Goal: Transaction & Acquisition: Subscribe to service/newsletter

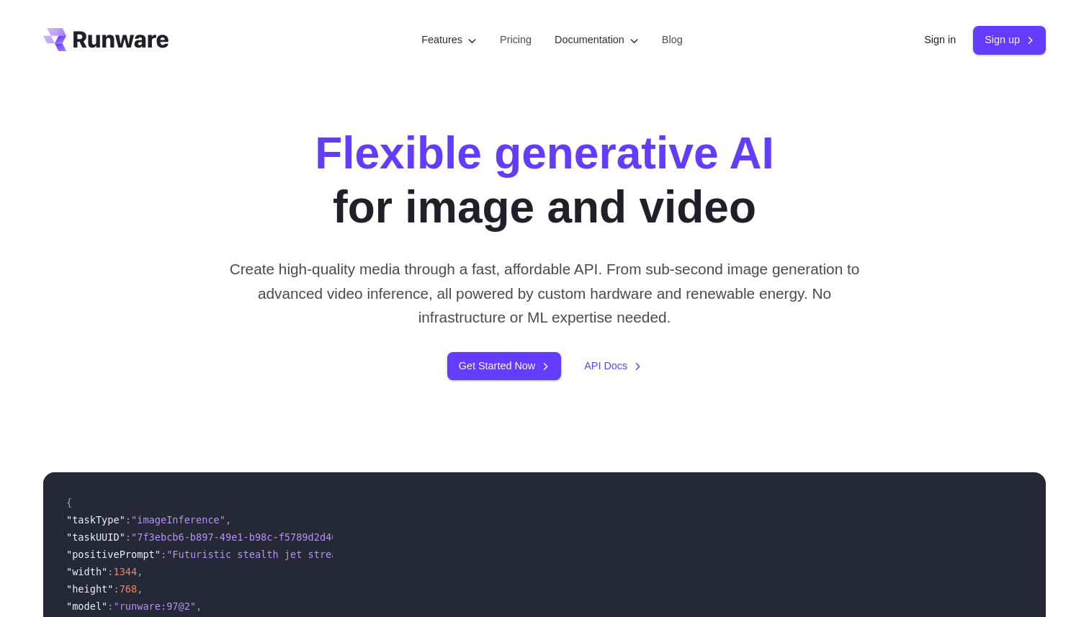
click at [924, 47] on link "Sign in" at bounding box center [940, 40] width 32 height 17
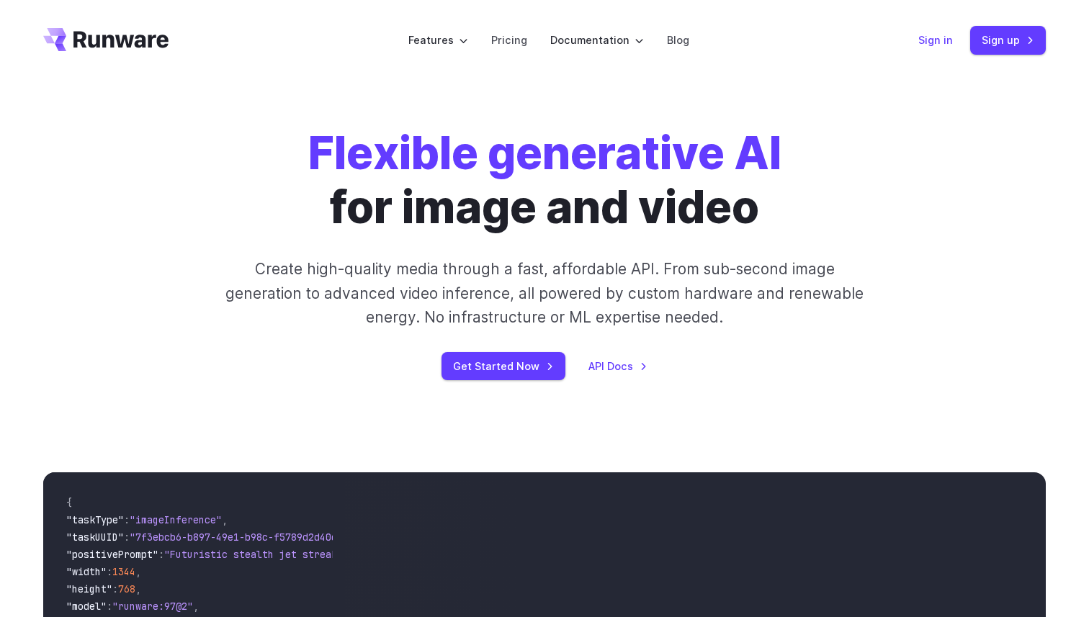
click at [947, 41] on link "Sign in" at bounding box center [936, 40] width 35 height 17
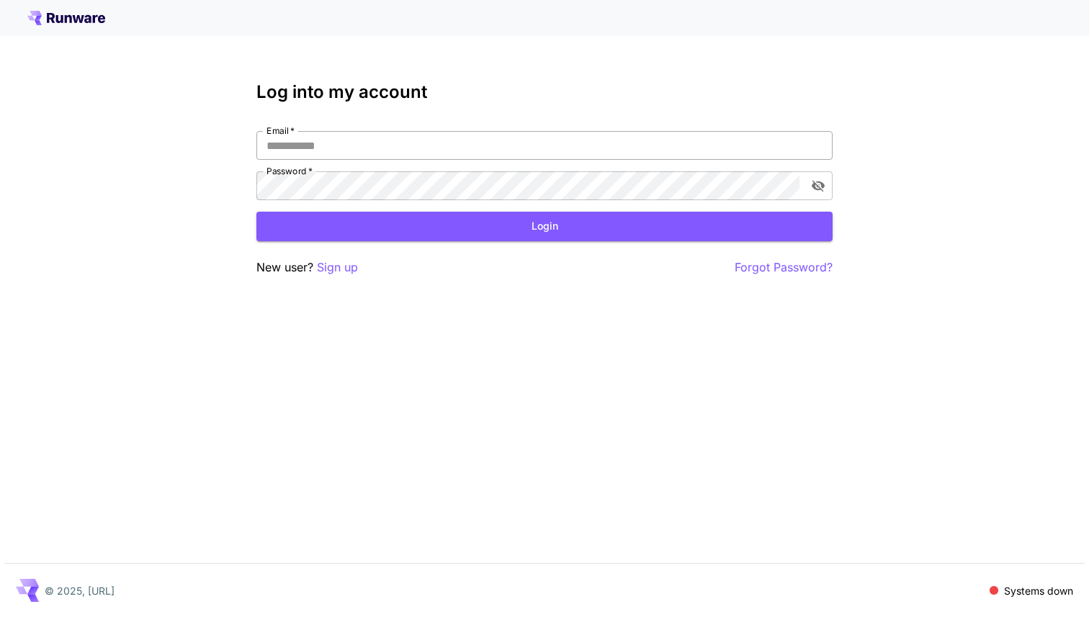
click at [676, 148] on input "Email   *" at bounding box center [544, 145] width 576 height 29
click at [640, 203] on form "Email   * Email   * Password   * Password   * Login" at bounding box center [544, 186] width 576 height 110
click at [669, 143] on input "Email   *" at bounding box center [544, 145] width 576 height 29
click at [996, 594] on span at bounding box center [994, 590] width 9 height 9
click at [83, 15] on icon at bounding box center [78, 19] width 12 height 8
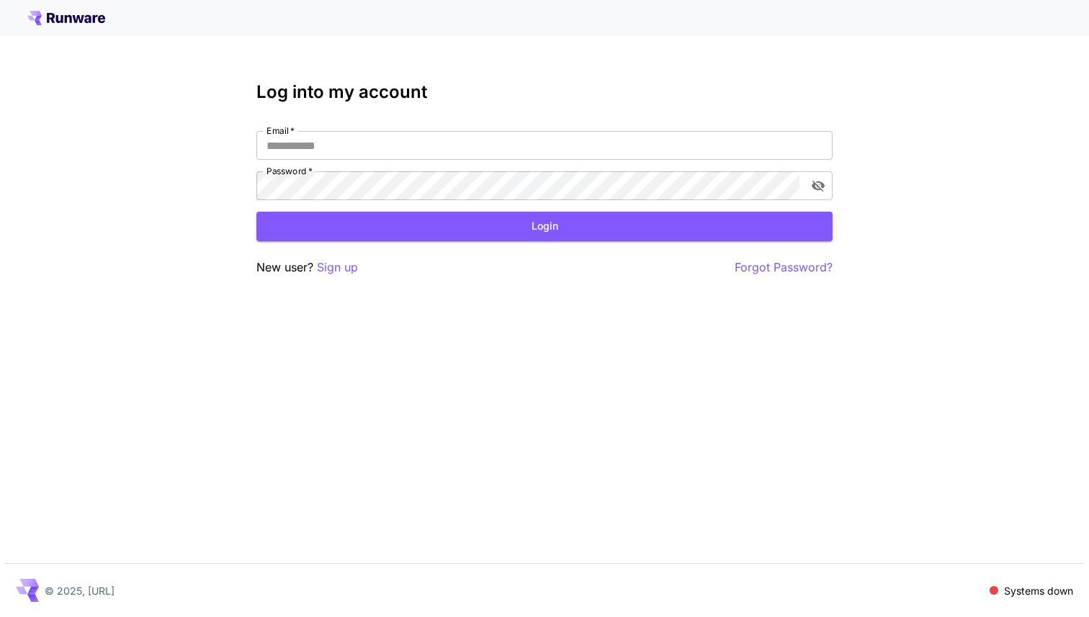
click at [83, 15] on icon at bounding box center [78, 19] width 12 height 8
click at [611, 143] on input "Email   *" at bounding box center [544, 145] width 576 height 29
paste input "**********"
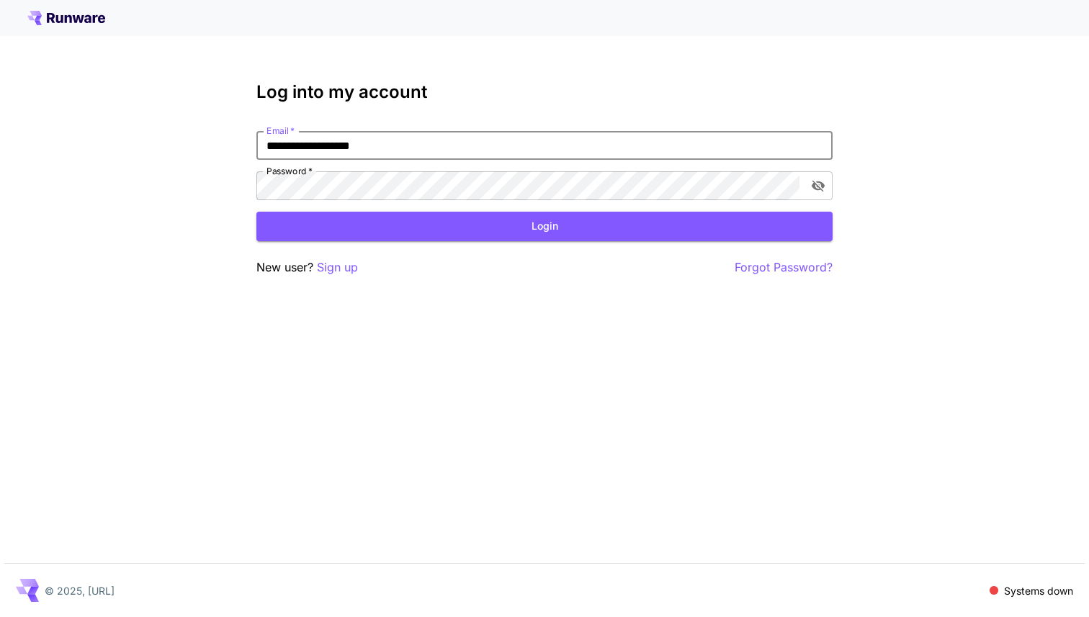
type input "**********"
click at [792, 267] on p "Forgot Password?" at bounding box center [784, 268] width 98 height 18
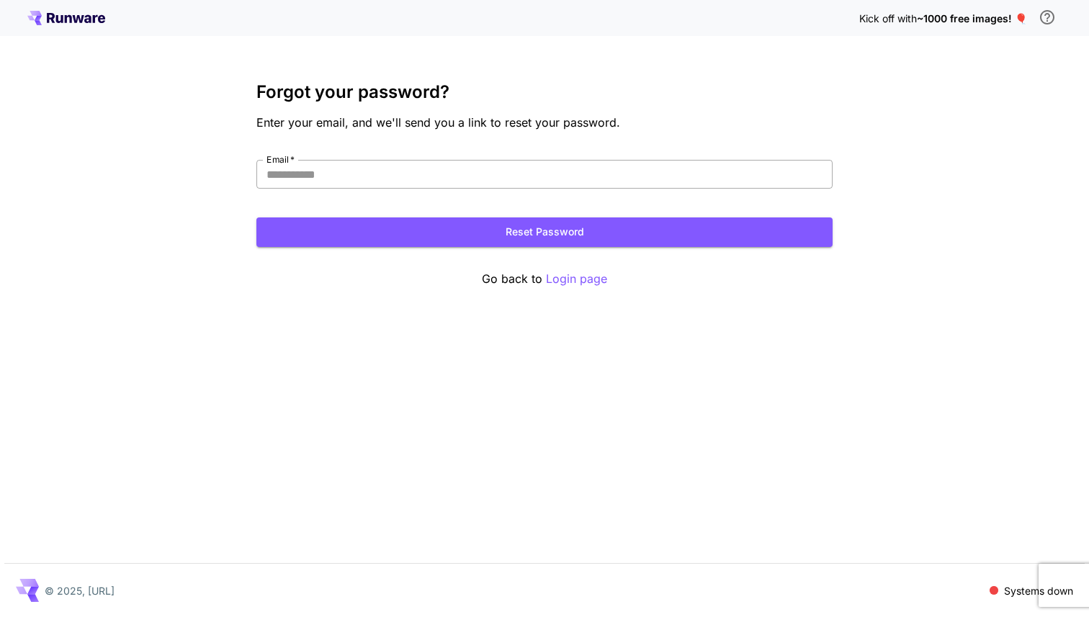
click at [582, 184] on input "Email   *" at bounding box center [544, 174] width 576 height 29
type input "**********"
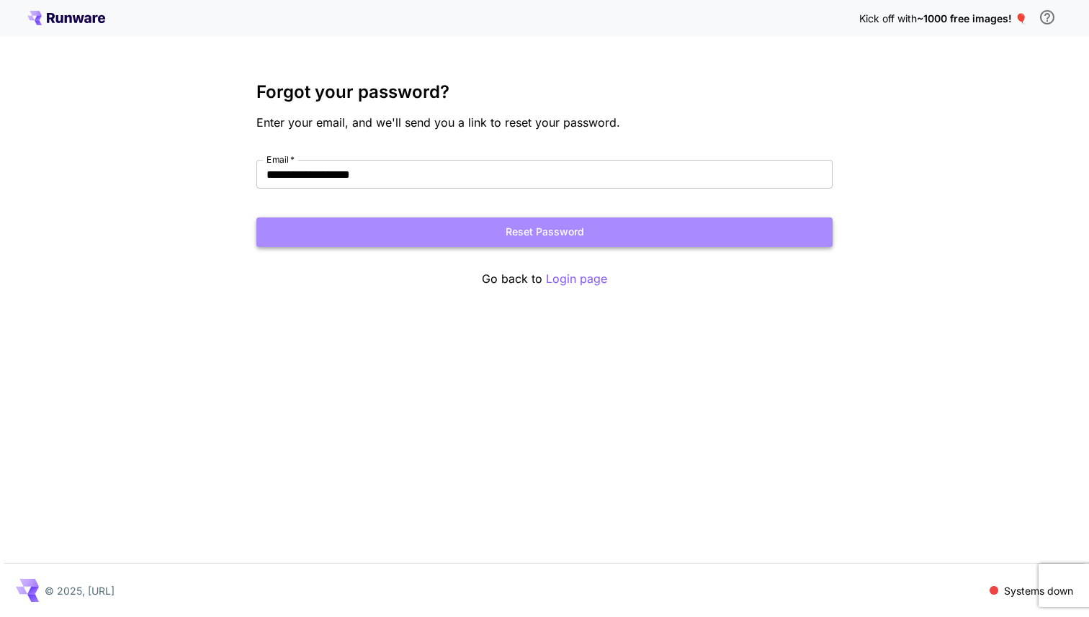
click at [470, 241] on button "Reset Password" at bounding box center [544, 233] width 576 height 30
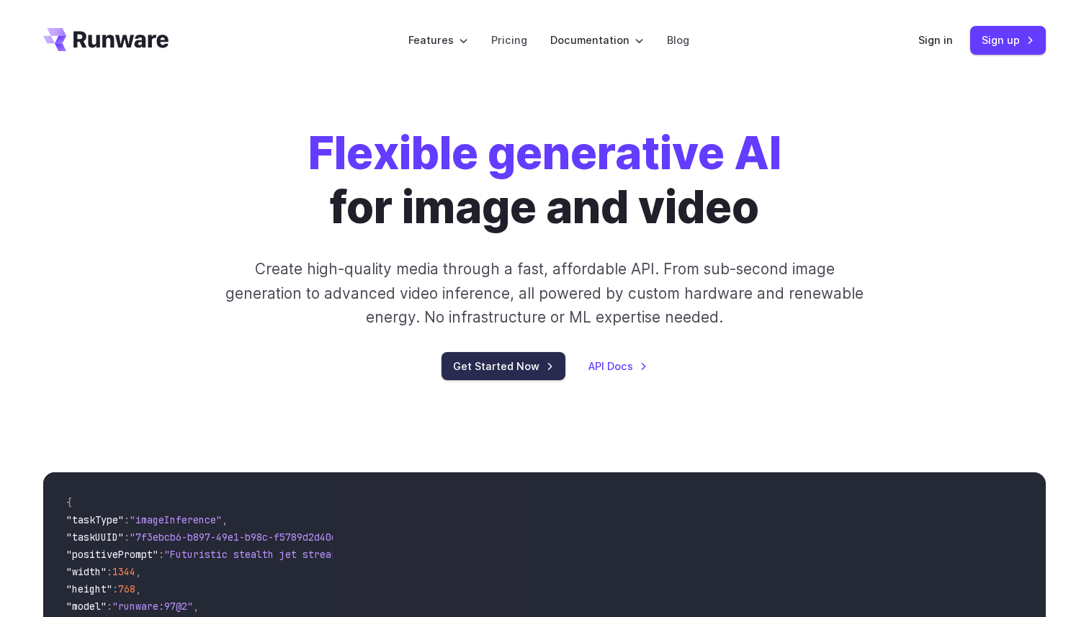
click at [500, 361] on link "Get Started Now" at bounding box center [504, 366] width 124 height 28
click at [988, 37] on link "Sign up" at bounding box center [1008, 40] width 76 height 28
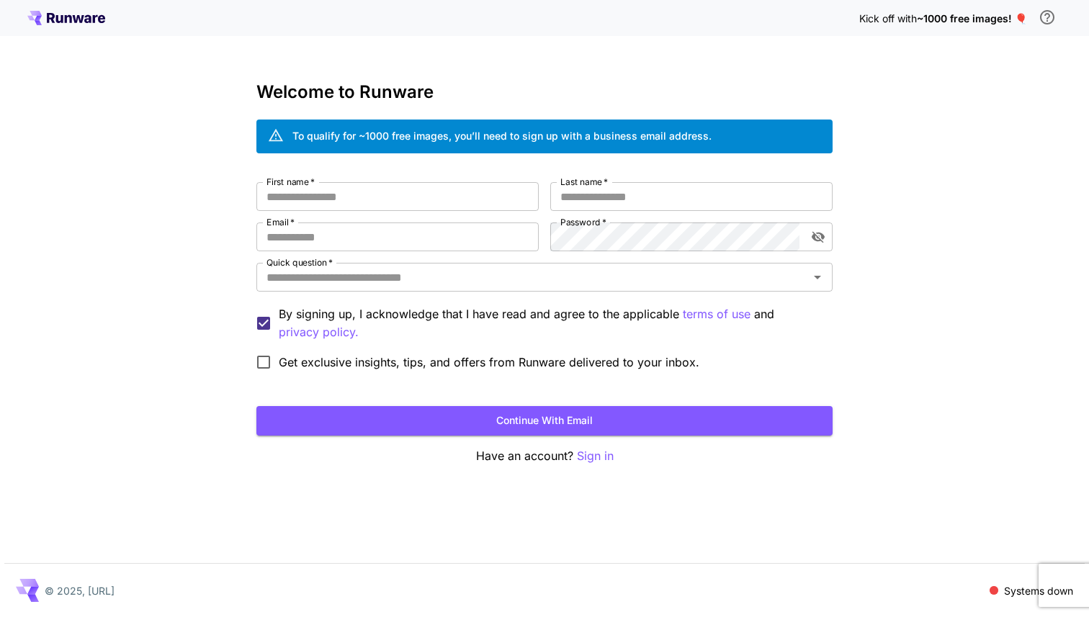
click at [492, 179] on div "Welcome to Runware To qualify for ~1000 free images, you’ll need to sign up wit…" at bounding box center [544, 273] width 576 height 383
click at [492, 195] on input "First name   *" at bounding box center [397, 196] width 282 height 29
click at [426, 251] on input "Email   *" at bounding box center [397, 237] width 282 height 29
type input "**********"
click at [401, 282] on input "Quick question   *" at bounding box center [533, 277] width 544 height 20
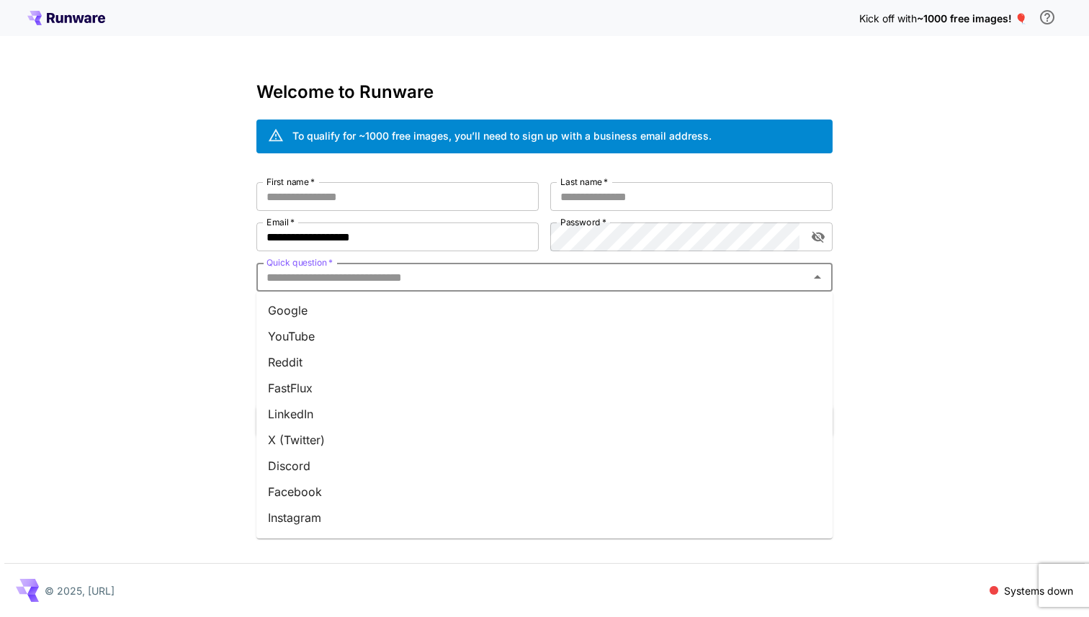
click at [379, 312] on li "Google" at bounding box center [544, 311] width 576 height 26
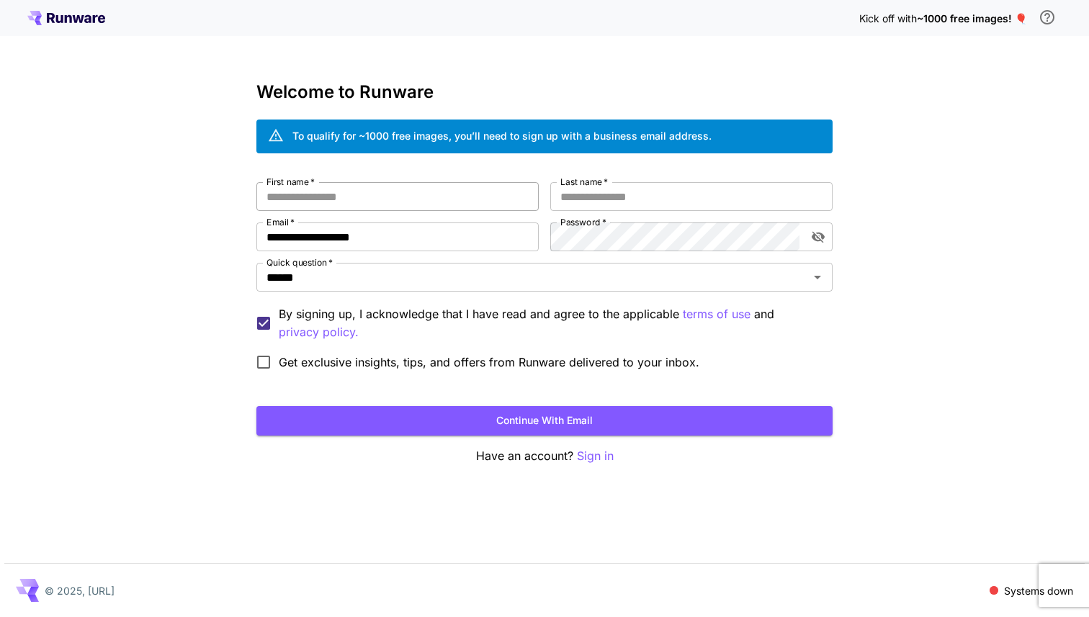
click at [397, 200] on input "First name   *" at bounding box center [397, 196] width 282 height 29
click at [397, 200] on input "*****" at bounding box center [397, 196] width 282 height 29
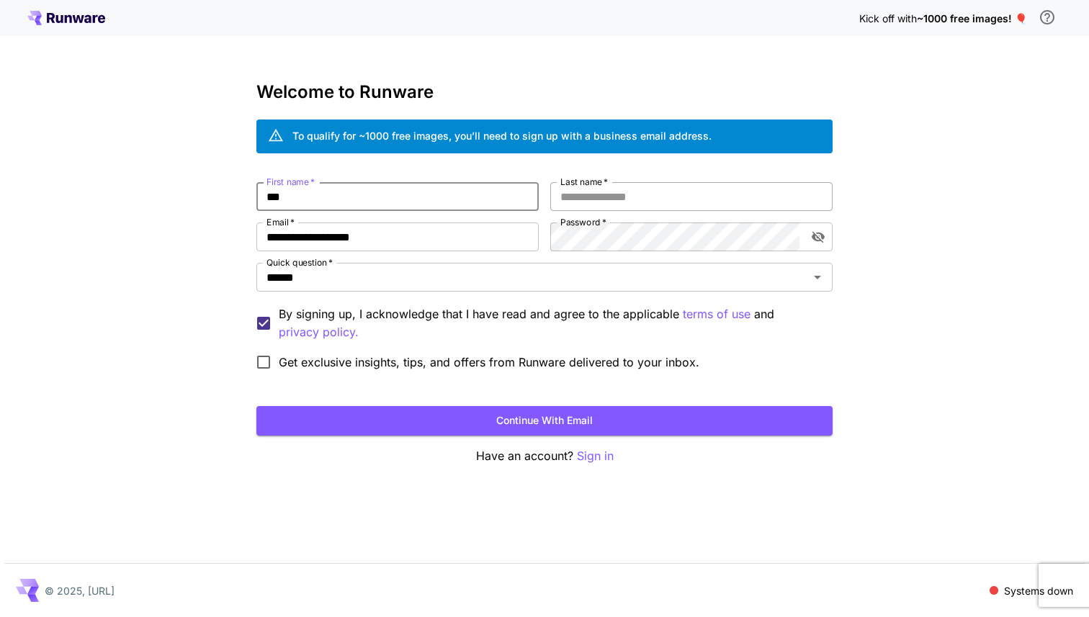
type input "***"
click at [586, 202] on input "Last name   *" at bounding box center [691, 196] width 282 height 29
type input "****"
click at [403, 359] on span "Get exclusive insights, tips, and offers from Runware delivered to your inbox." at bounding box center [489, 362] width 421 height 17
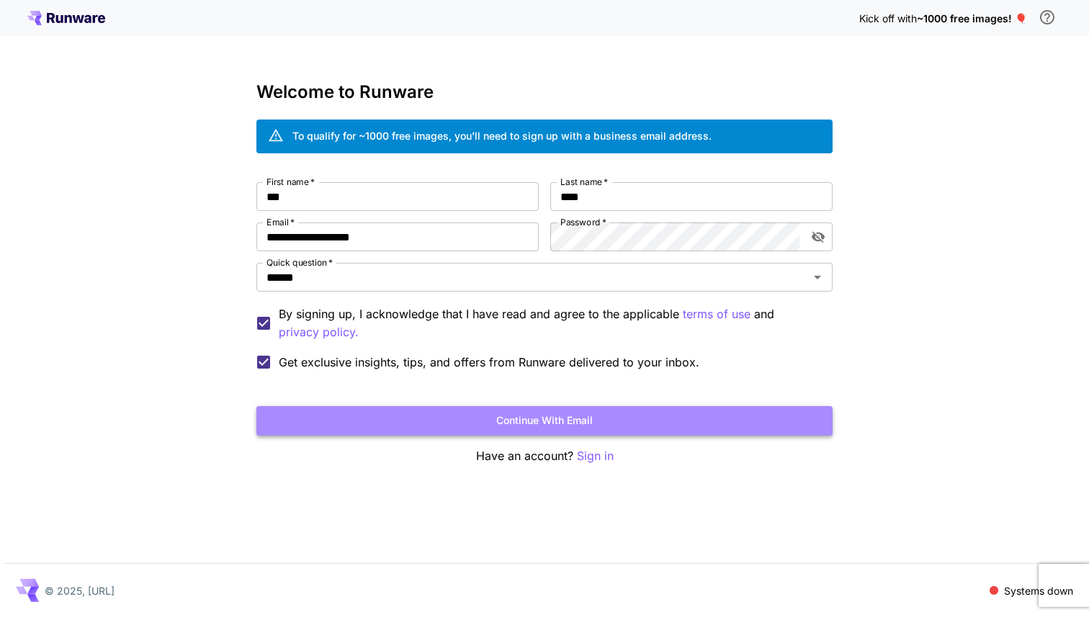
click at [412, 424] on button "Continue with email" at bounding box center [544, 421] width 576 height 30
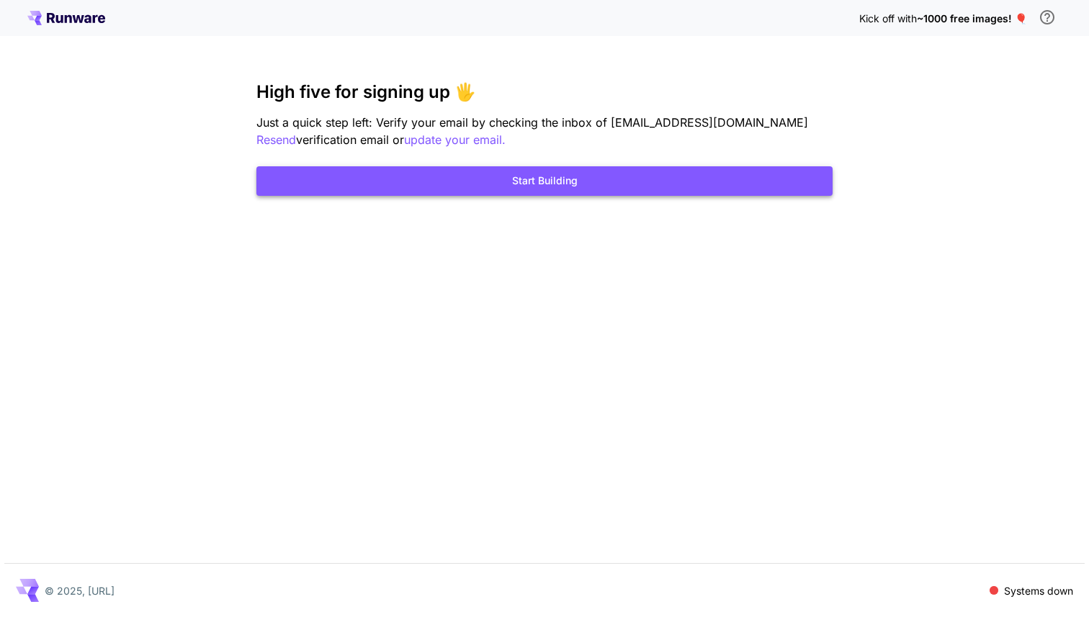
click at [661, 184] on button "Start Building" at bounding box center [544, 181] width 576 height 30
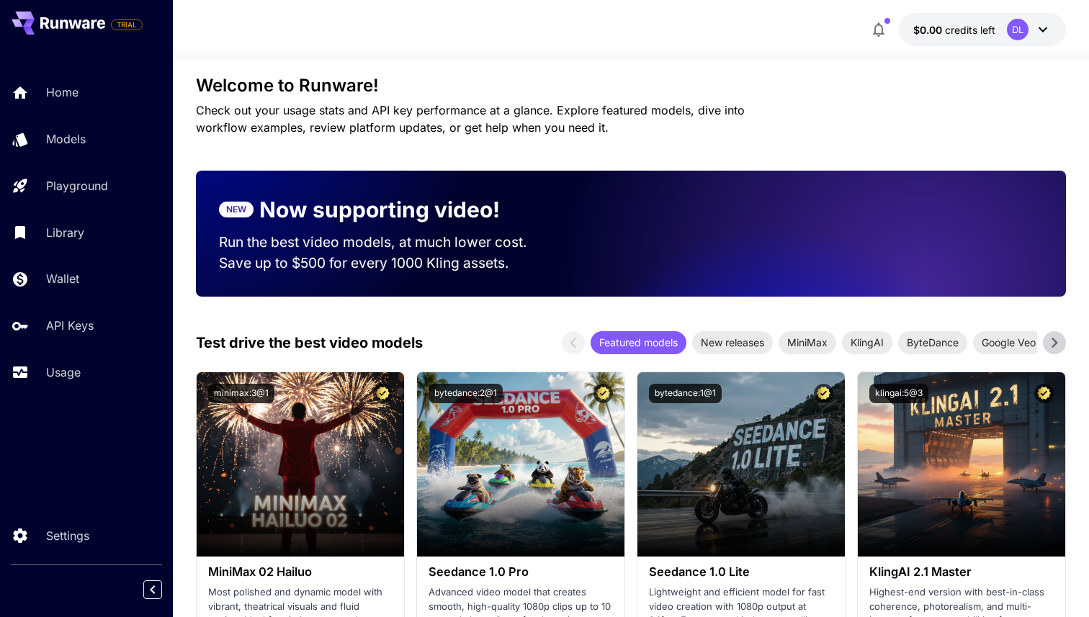
scroll to position [89, 0]
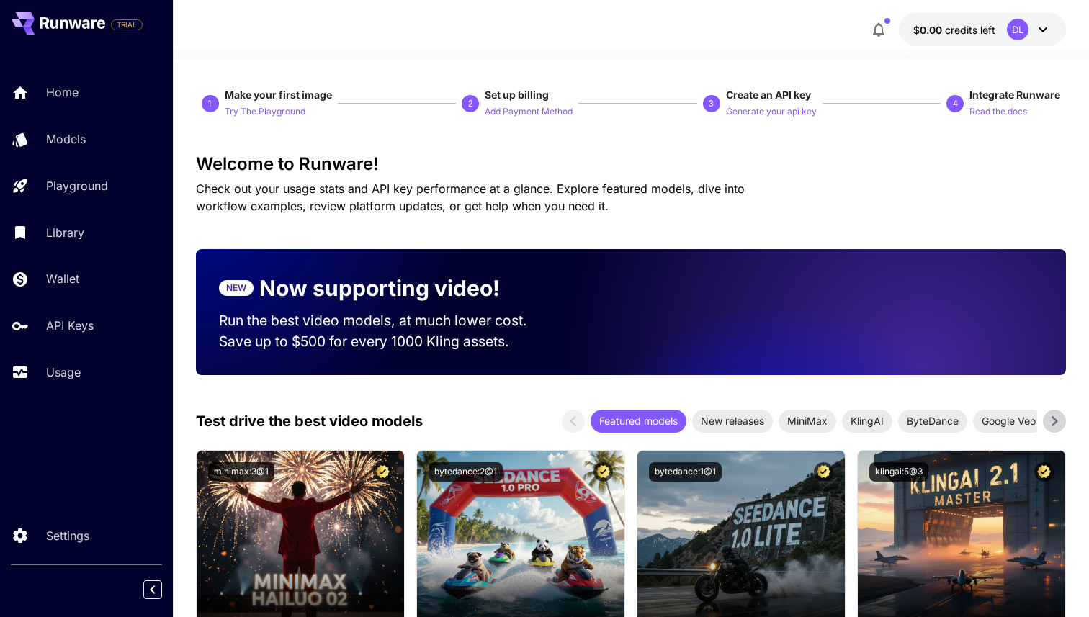
click at [934, 30] on span "$0.00" at bounding box center [929, 30] width 32 height 12
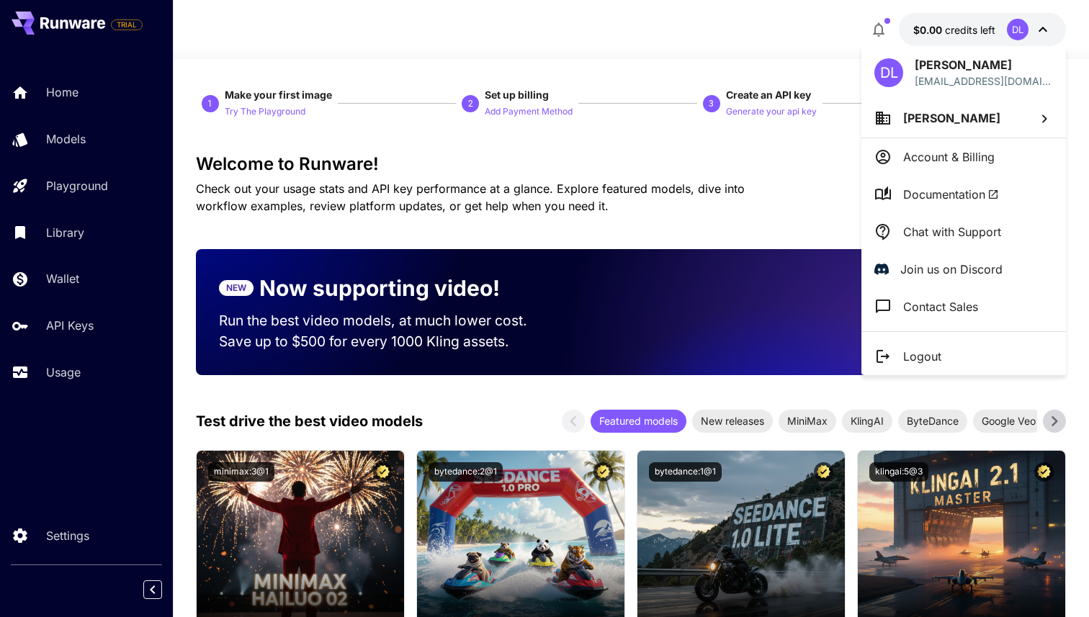
click at [929, 66] on p "[PERSON_NAME]" at bounding box center [984, 64] width 138 height 17
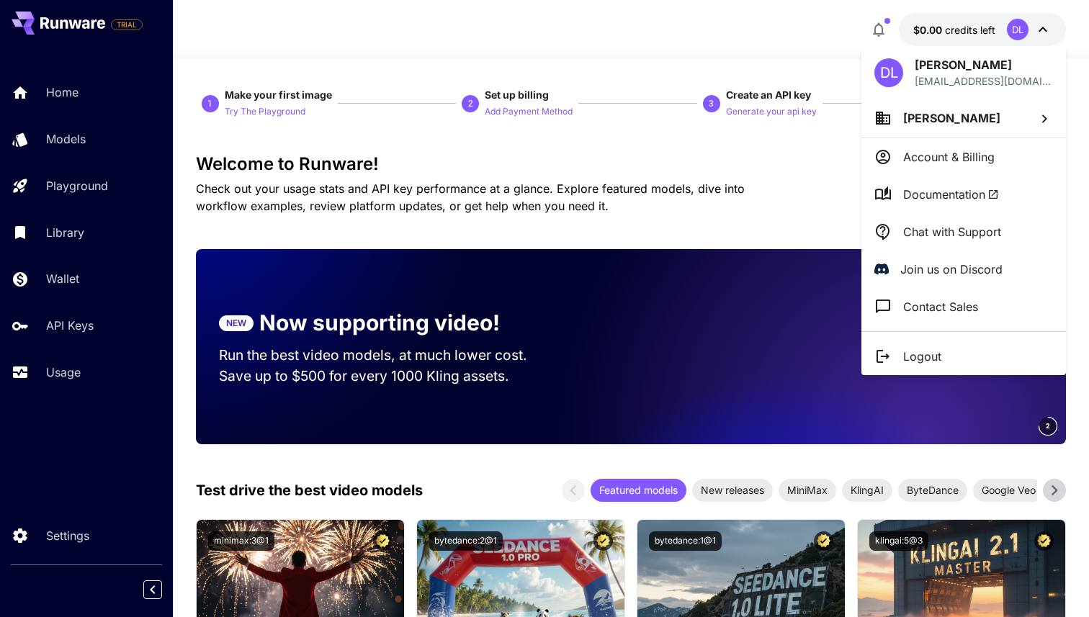
click at [785, 57] on div at bounding box center [544, 308] width 1089 height 617
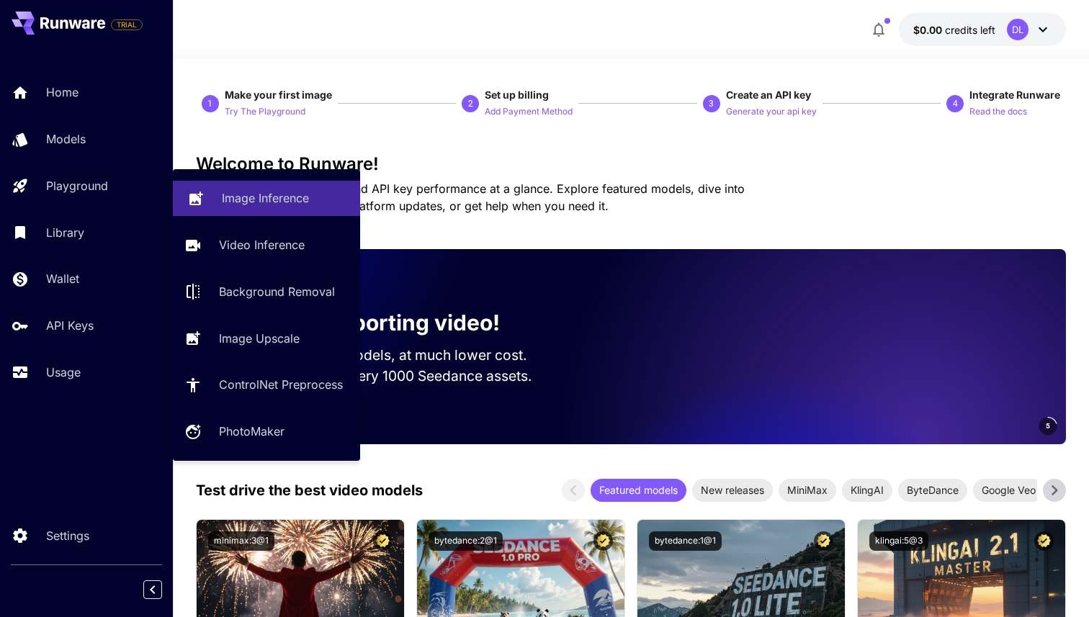
click at [238, 186] on link "Image Inference" at bounding box center [266, 198] width 187 height 35
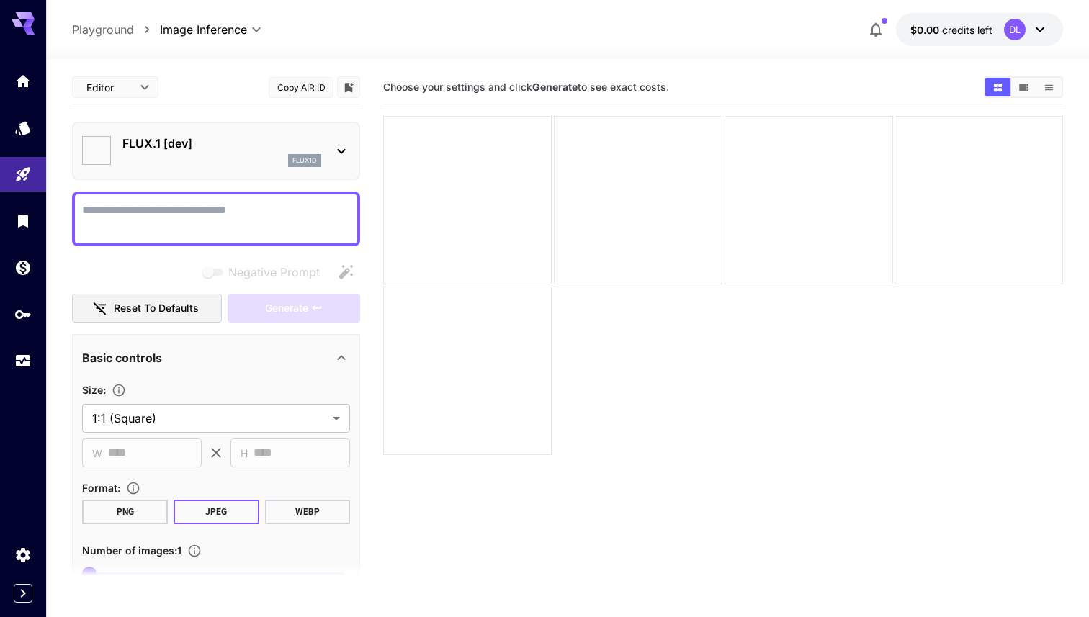
type input "**********"
click at [223, 210] on textarea "Negative Prompt" at bounding box center [216, 219] width 268 height 35
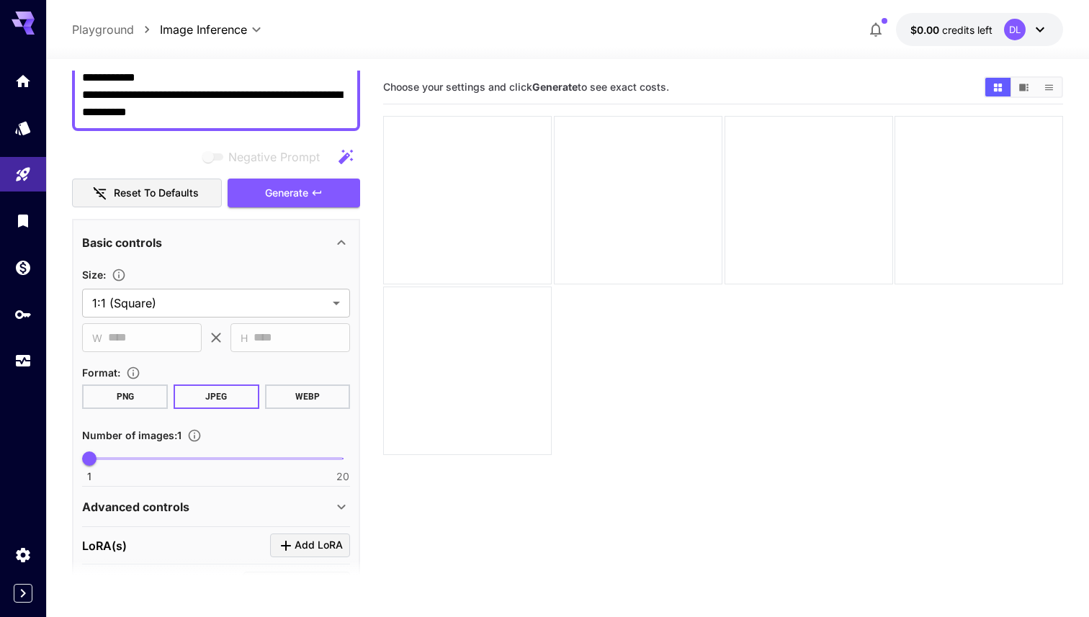
scroll to position [157, 0]
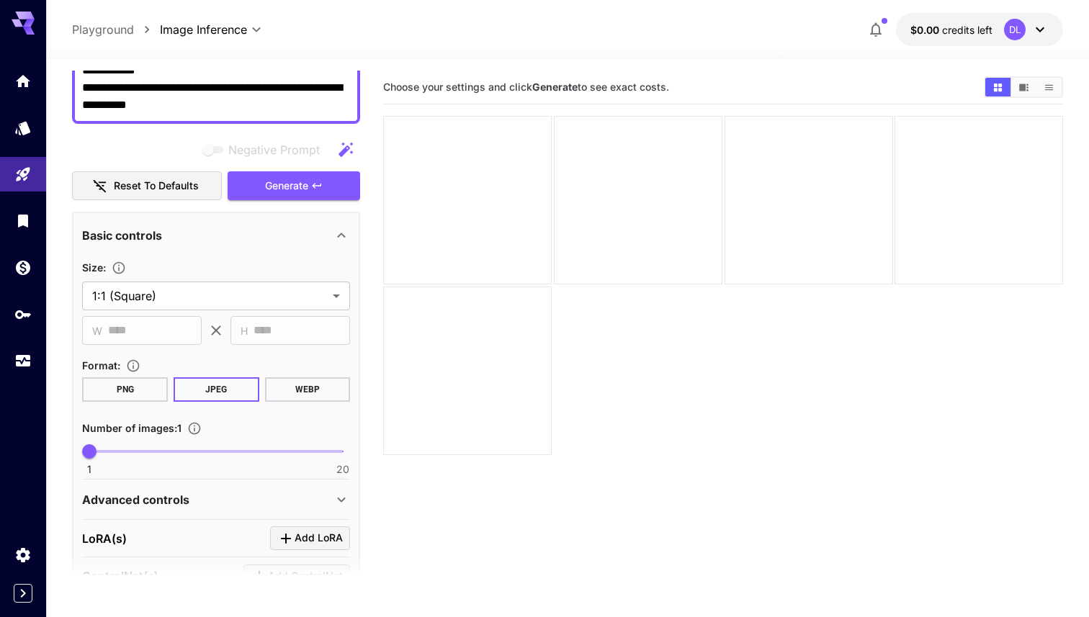
type textarea "**********"
click at [140, 393] on button "PNG" at bounding box center [125, 389] width 86 height 24
type input "*"
drag, startPoint x: 88, startPoint y: 450, endPoint x: 125, endPoint y: 452, distance: 37.5
click at [126, 452] on span "4" at bounding box center [129, 451] width 14 height 14
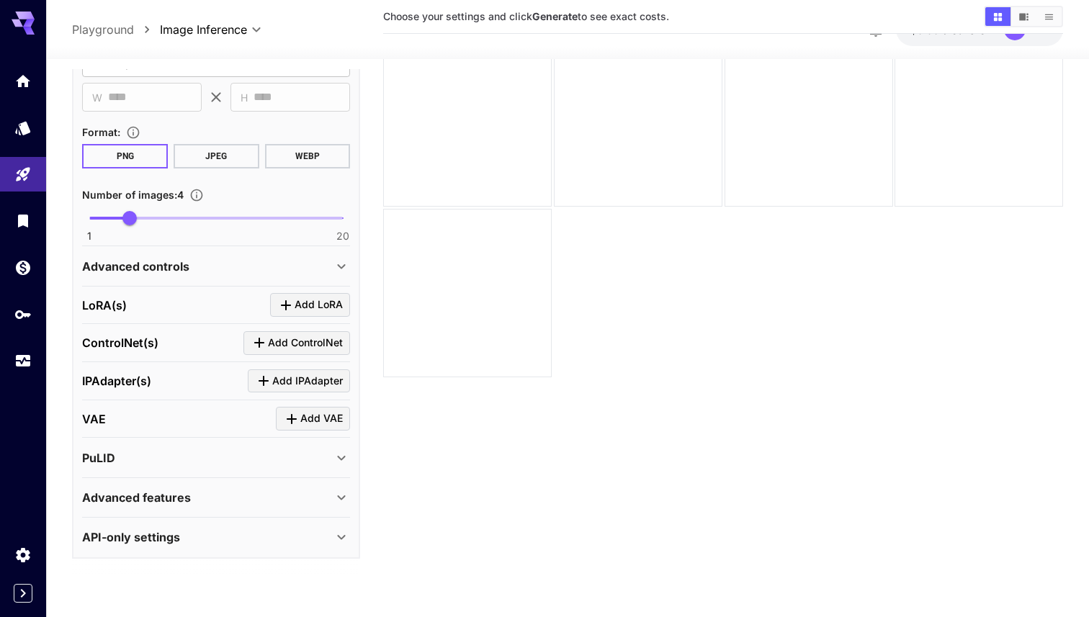
scroll to position [79, 0]
click at [138, 507] on div "Advanced features" at bounding box center [216, 498] width 268 height 35
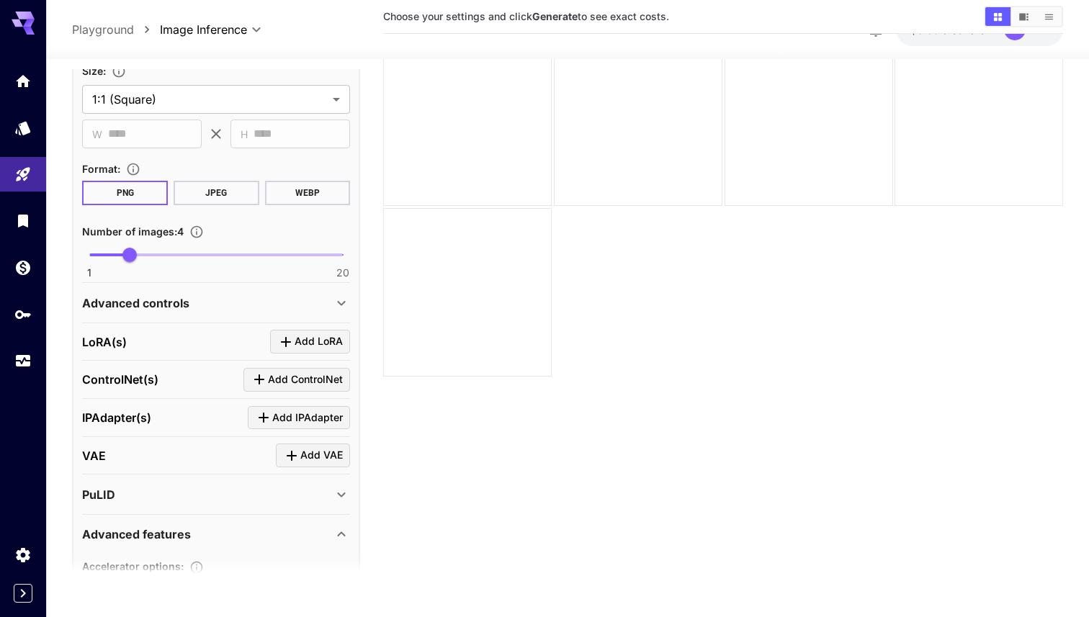
scroll to position [19, 0]
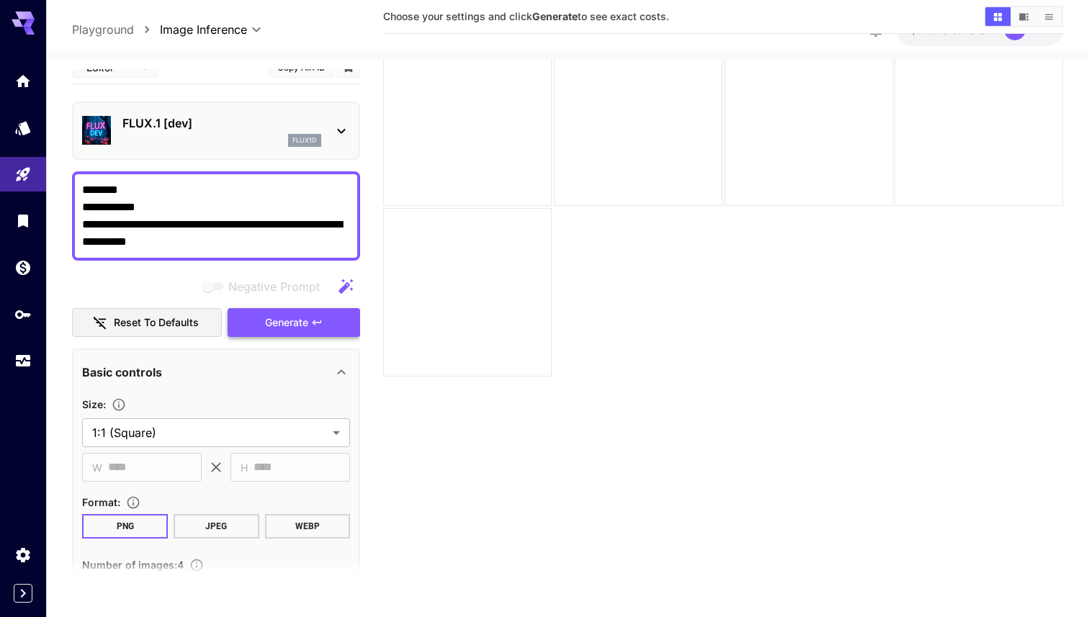
click at [274, 326] on span "Generate" at bounding box center [286, 323] width 43 height 18
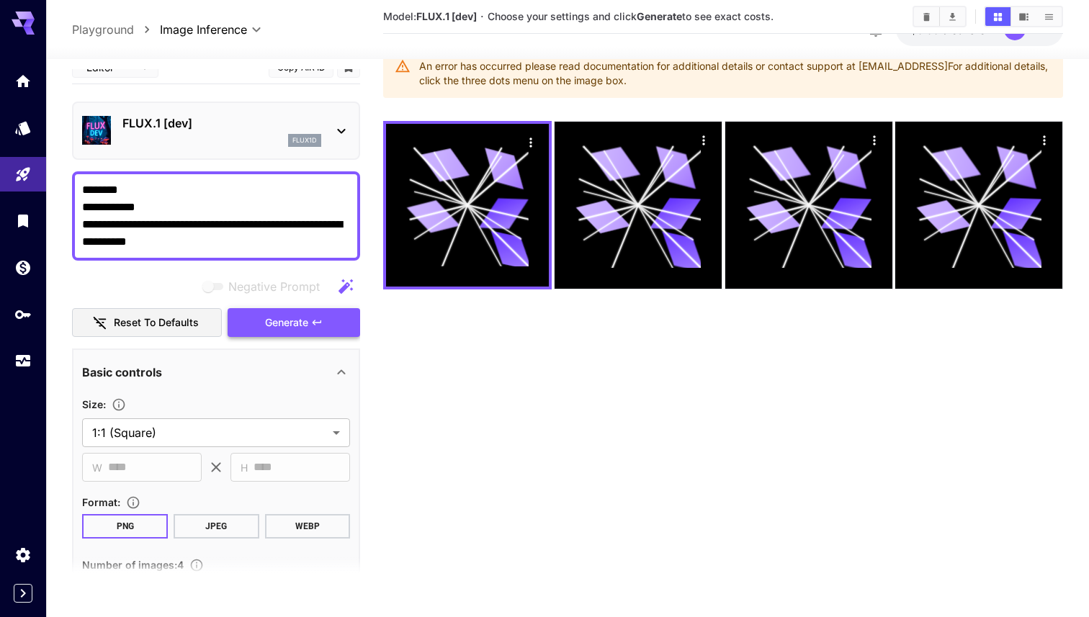
click at [313, 320] on icon "button" at bounding box center [317, 323] width 12 height 12
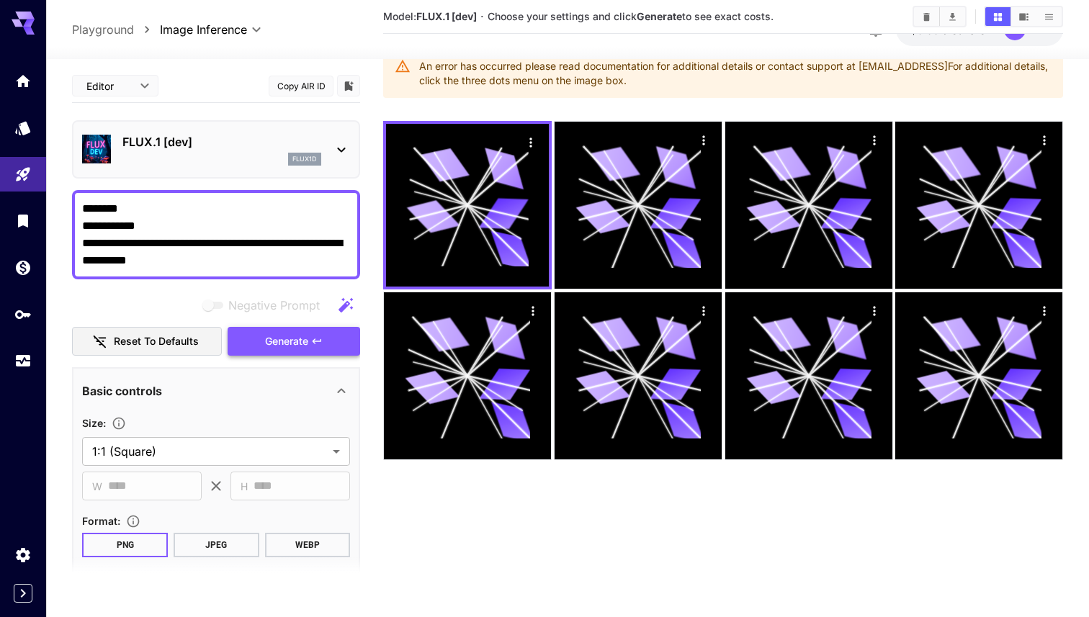
scroll to position [75, 0]
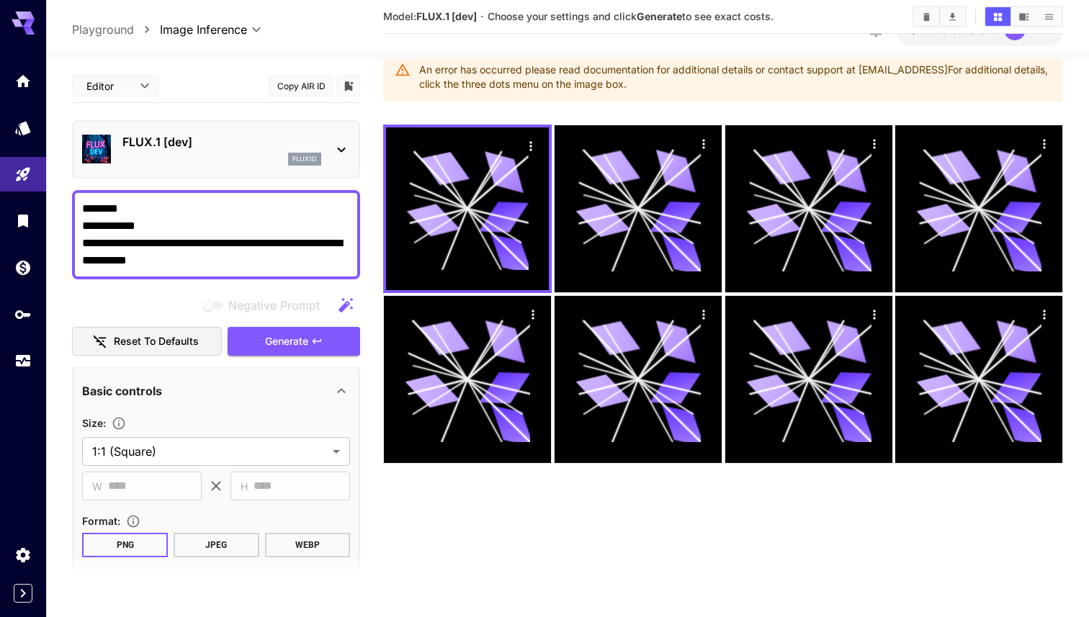
click at [338, 156] on icon at bounding box center [341, 149] width 17 height 17
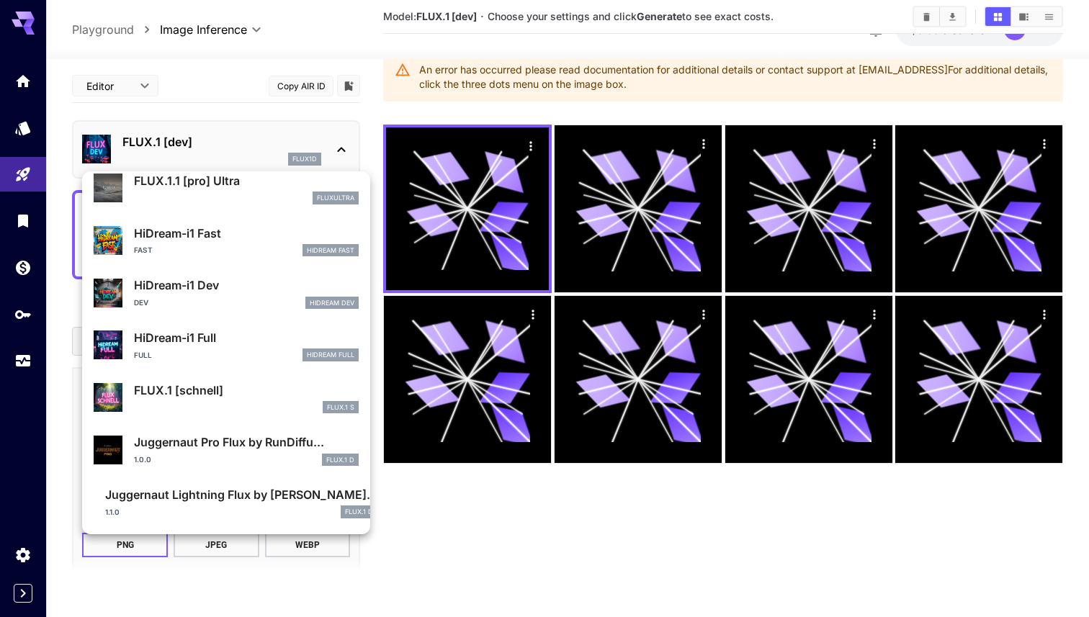
scroll to position [1113, 0]
click at [267, 133] on div at bounding box center [544, 308] width 1089 height 617
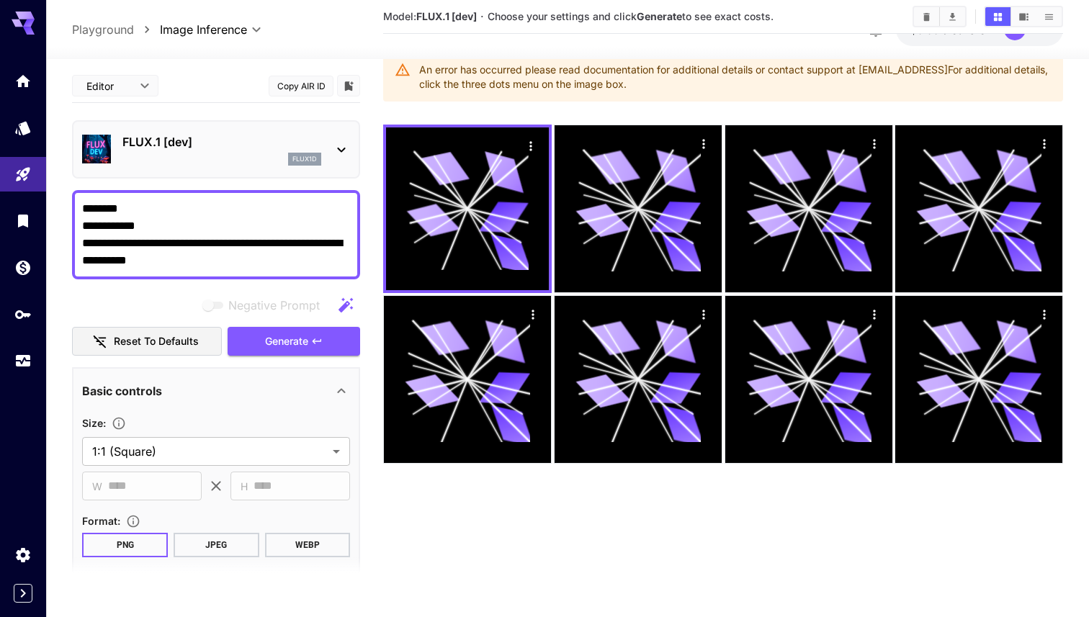
click at [340, 151] on icon at bounding box center [342, 150] width 8 height 5
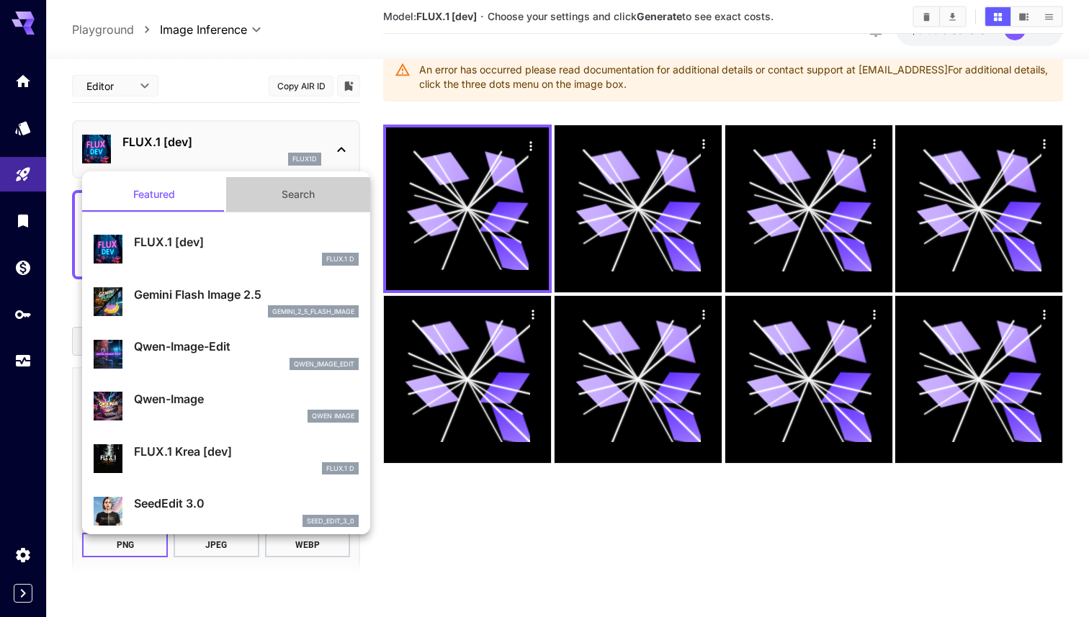
click at [302, 184] on button "Search" at bounding box center [298, 194] width 144 height 35
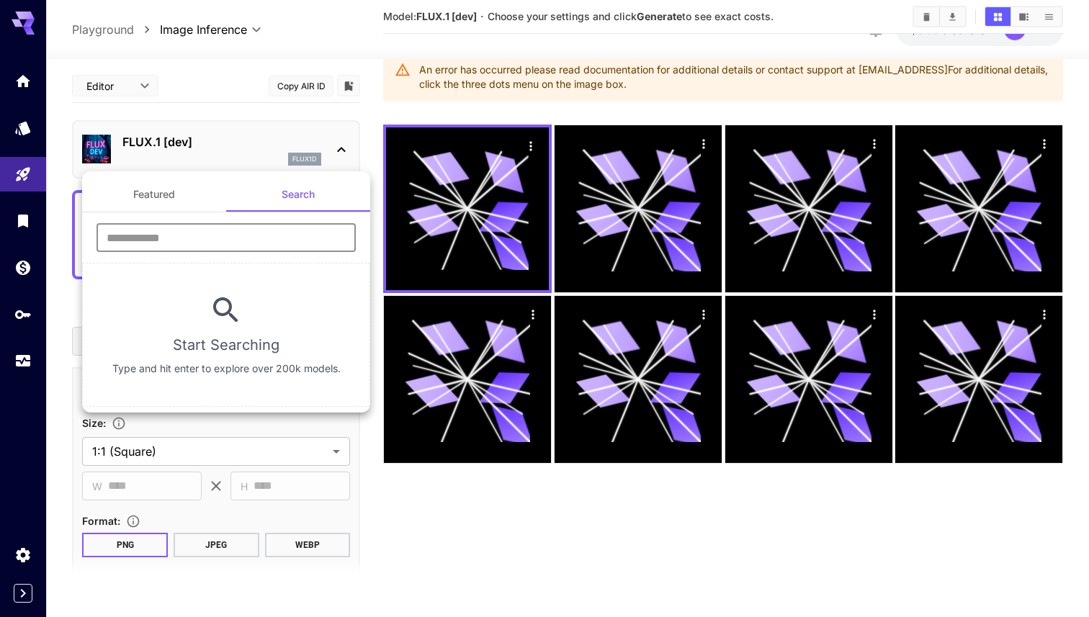
click at [280, 239] on input "text" at bounding box center [226, 237] width 259 height 29
type input "*"
click at [238, 89] on div at bounding box center [544, 308] width 1089 height 617
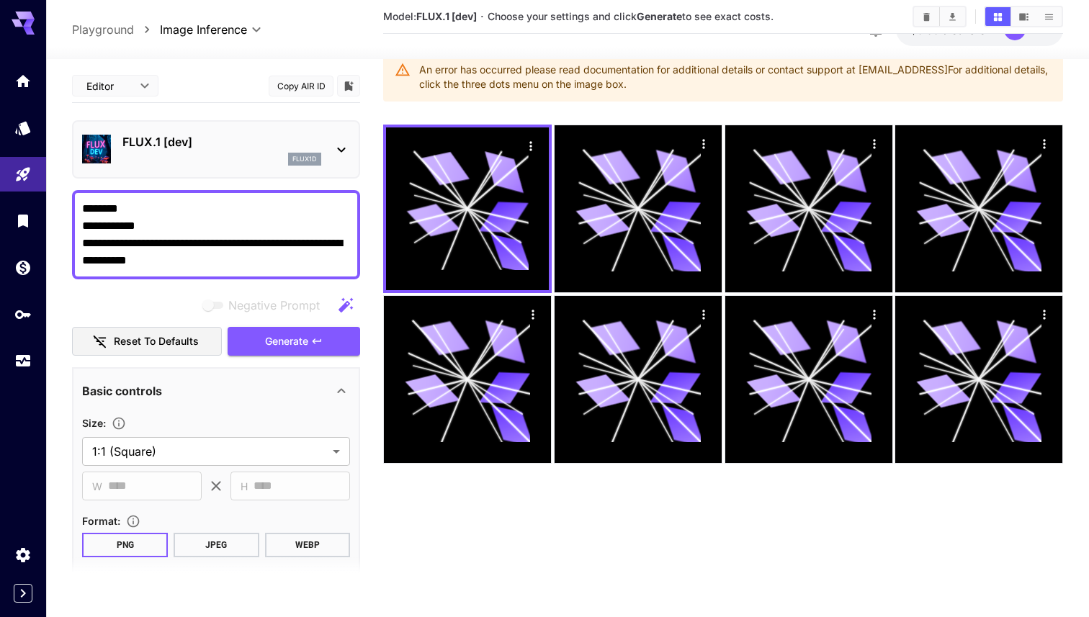
click at [246, 30] on body "**********" at bounding box center [544, 290] width 1089 height 731
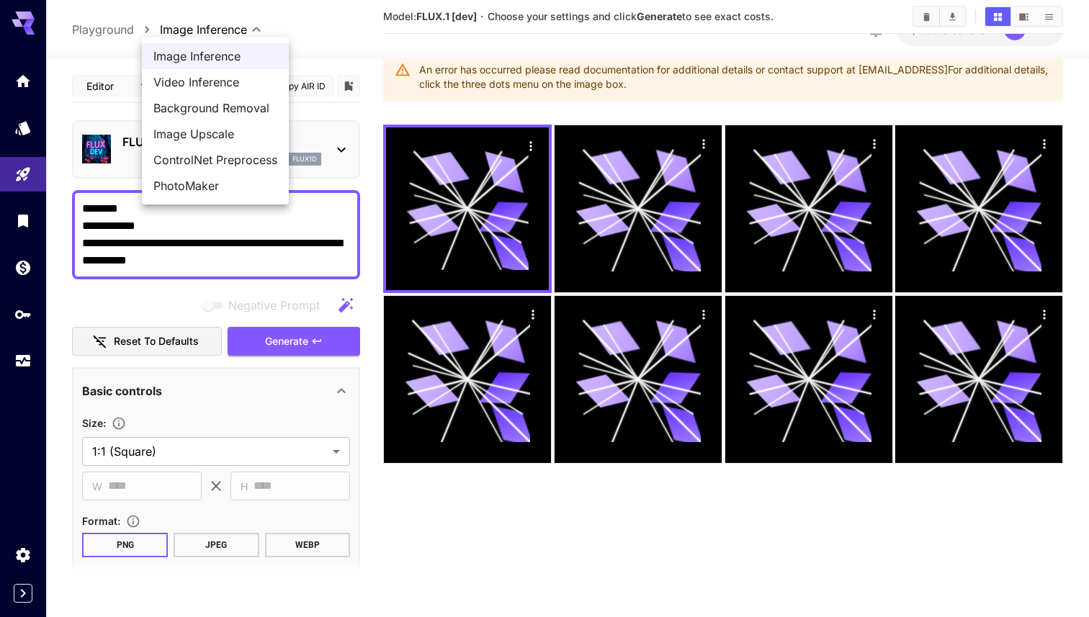
click at [35, 121] on div at bounding box center [544, 308] width 1089 height 617
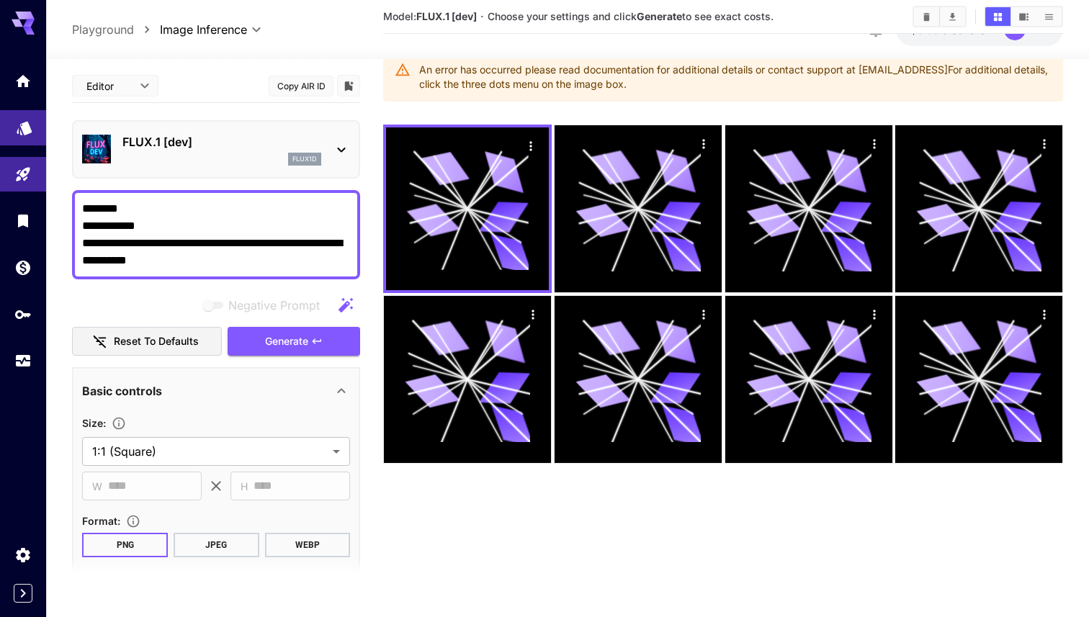
click at [19, 133] on link at bounding box center [23, 127] width 46 height 35
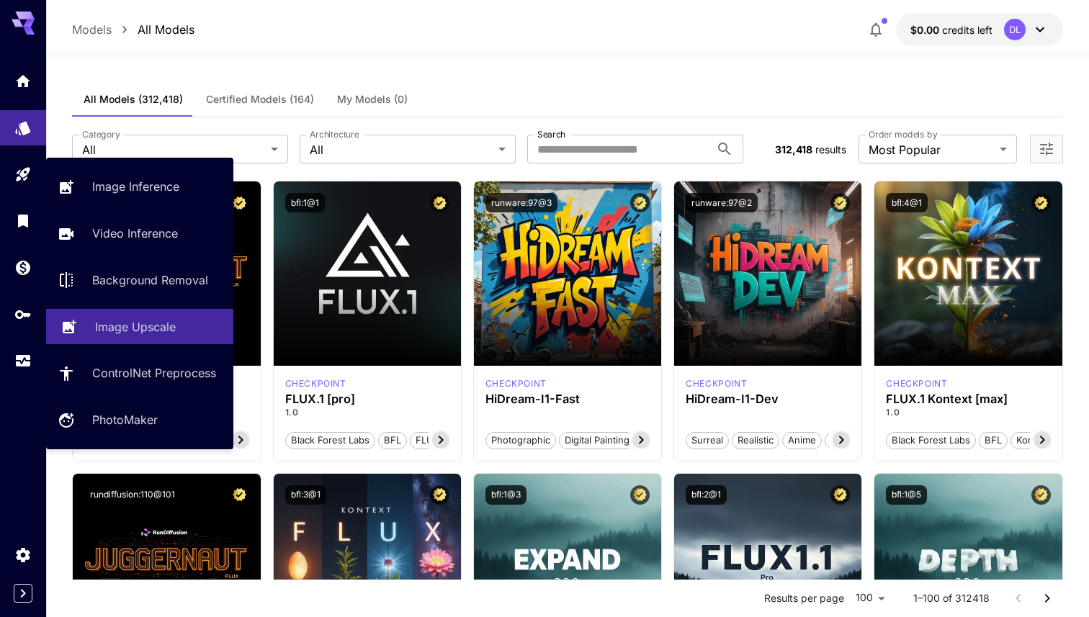
click at [141, 338] on link "Image Upscale" at bounding box center [139, 326] width 187 height 35
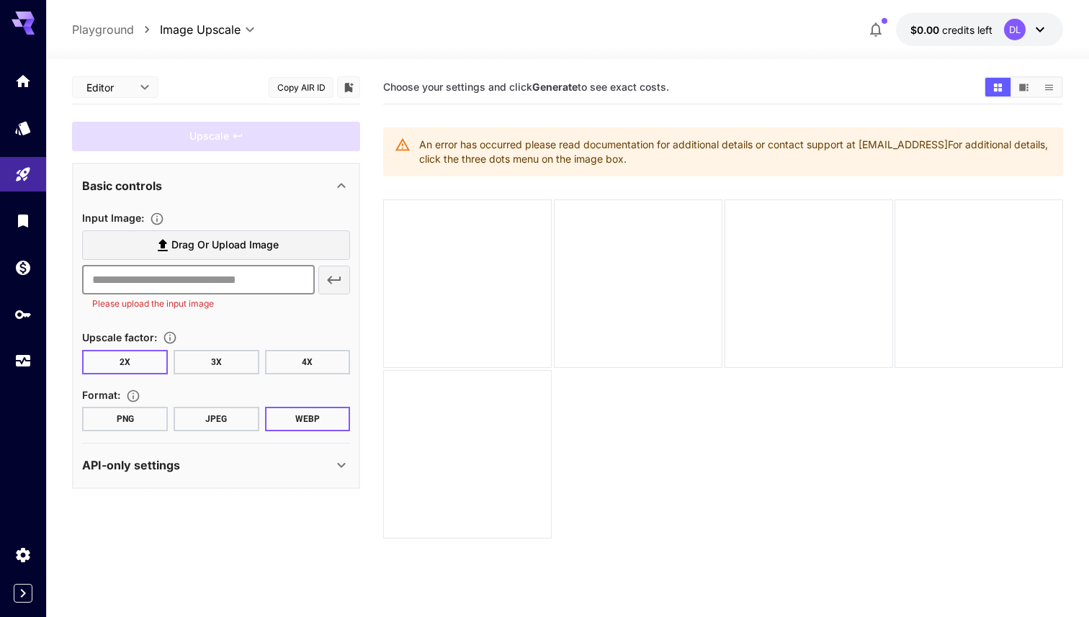
click at [155, 286] on input "text" at bounding box center [198, 280] width 233 height 29
paste input "**********"
type input "**********"
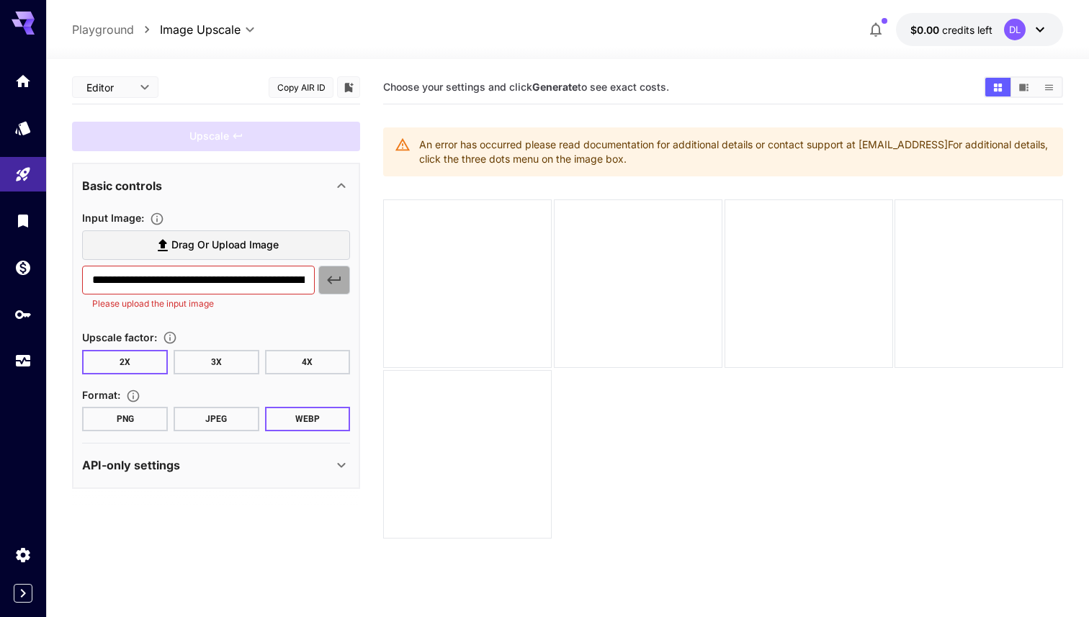
click at [325, 282] on button "button" at bounding box center [334, 280] width 32 height 29
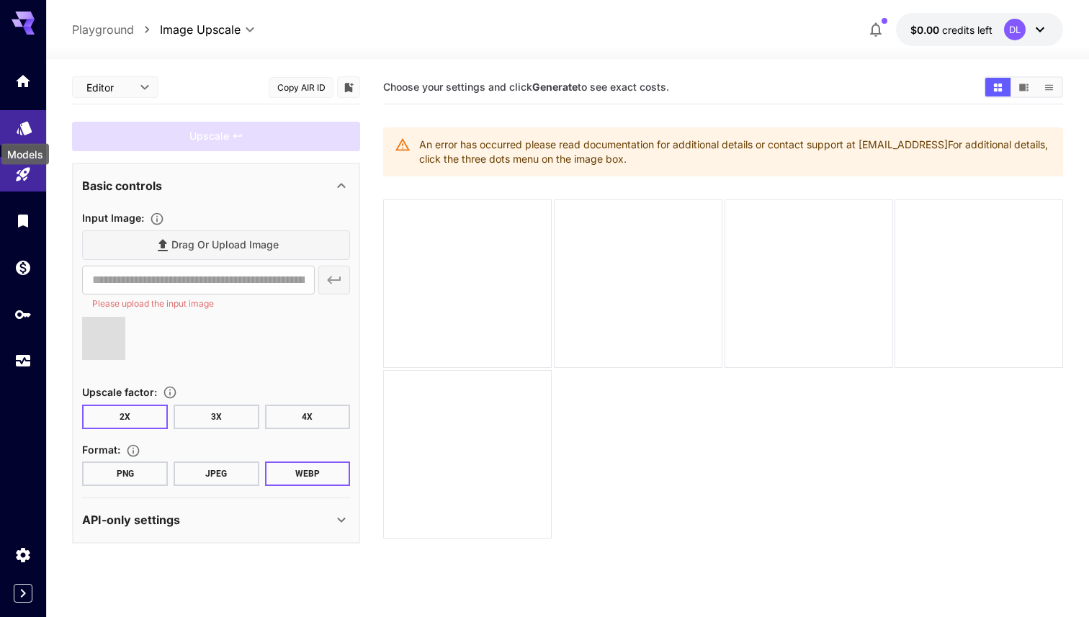
click at [30, 125] on icon "Models" at bounding box center [24, 124] width 17 height 17
